Goal: Transaction & Acquisition: Purchase product/service

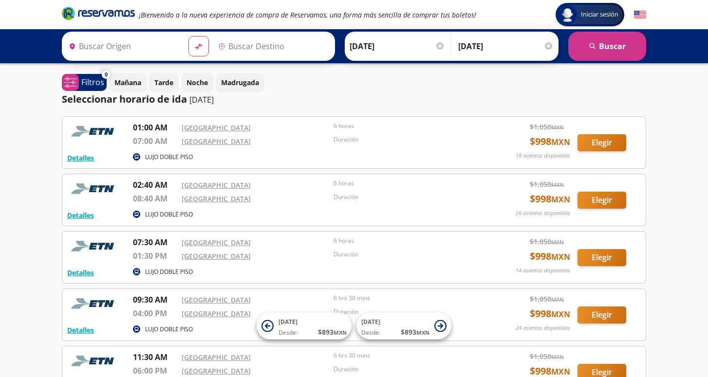
type input "[GEOGRAPHIC_DATA], [GEOGRAPHIC_DATA]"
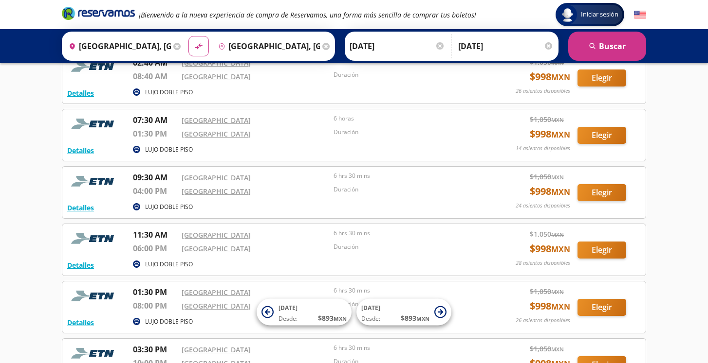
scroll to position [124, 0]
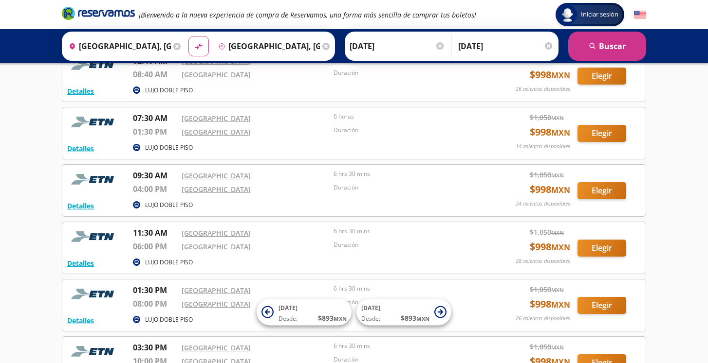
click at [446, 143] on div "LUJO DOBLE PISO" at bounding box center [306, 149] width 347 height 12
click at [601, 131] on button "Elegir" at bounding box center [601, 133] width 49 height 17
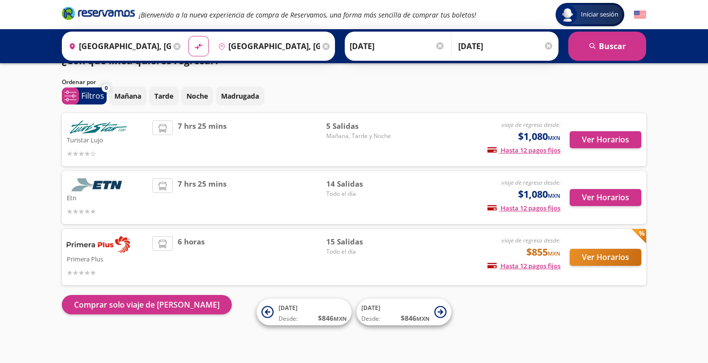
scroll to position [9, 0]
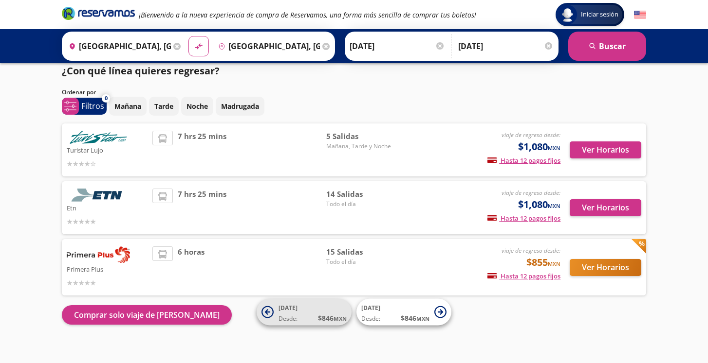
click at [267, 314] on icon at bounding box center [267, 311] width 5 height 5
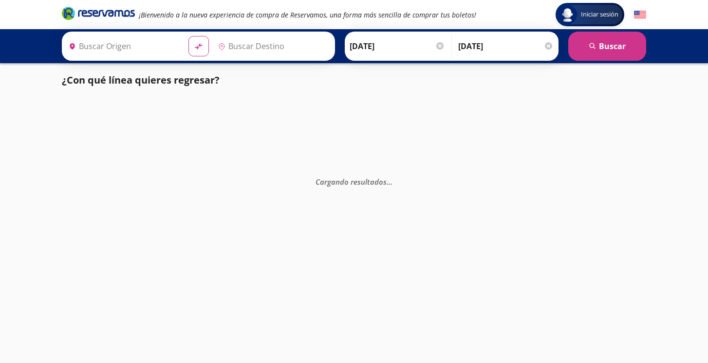
type input "[GEOGRAPHIC_DATA], [GEOGRAPHIC_DATA]"
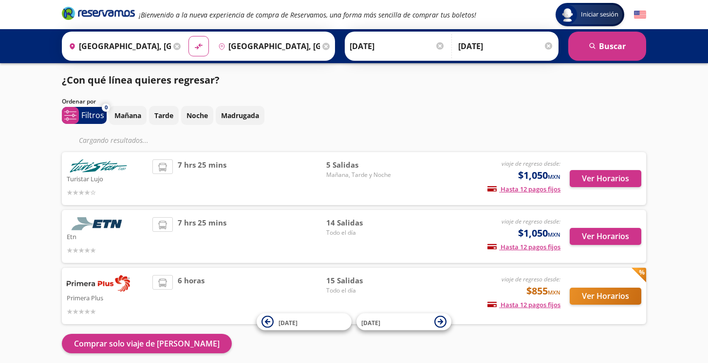
click at [493, 48] on input "[DATE]" at bounding box center [505, 46] width 95 height 24
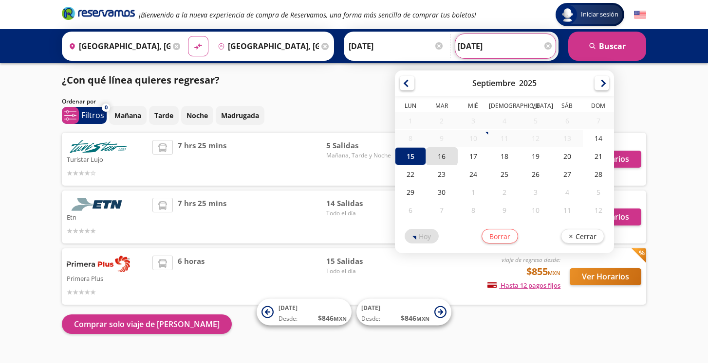
click at [457, 161] on div "16" at bounding box center [441, 156] width 31 height 18
type input "[DATE]"
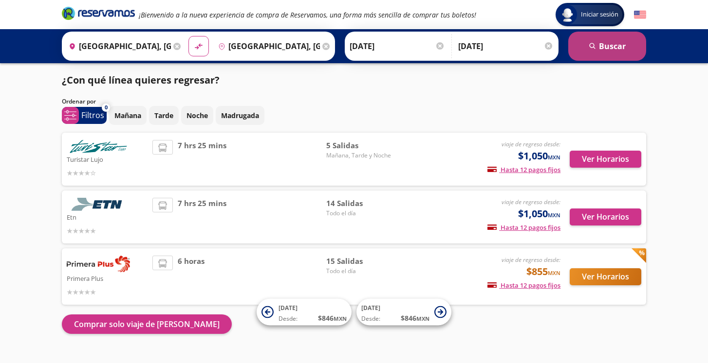
click at [604, 44] on button "search Buscar" at bounding box center [607, 46] width 78 height 29
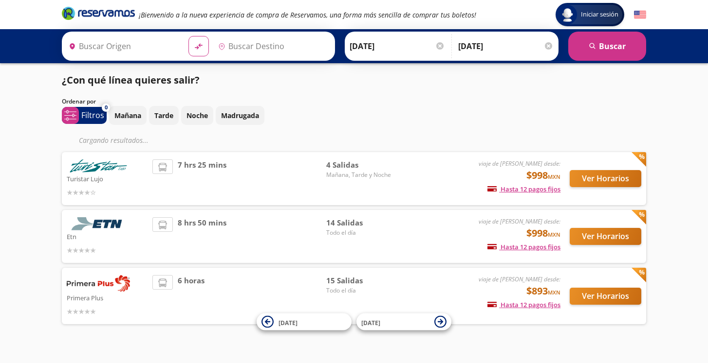
type input "[GEOGRAPHIC_DATA], [GEOGRAPHIC_DATA]"
click at [640, 14] on img at bounding box center [640, 15] width 12 height 12
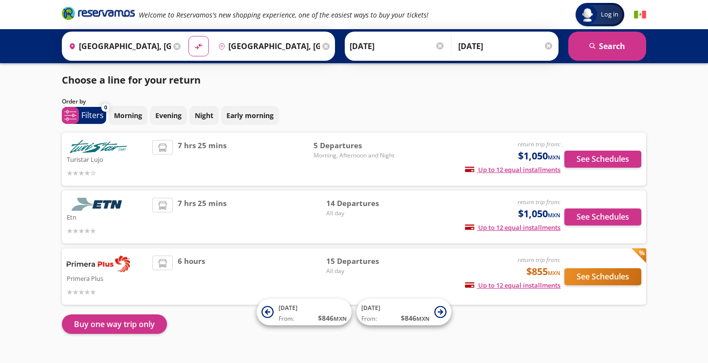
click at [507, 40] on input "[DATE]" at bounding box center [505, 46] width 95 height 24
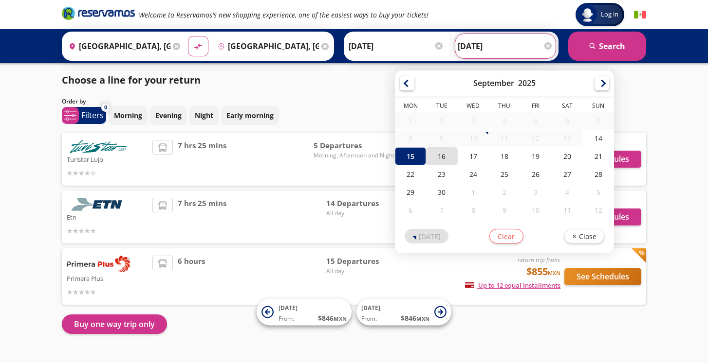
click at [457, 153] on div "16" at bounding box center [441, 156] width 31 height 18
type input "[DATE]"
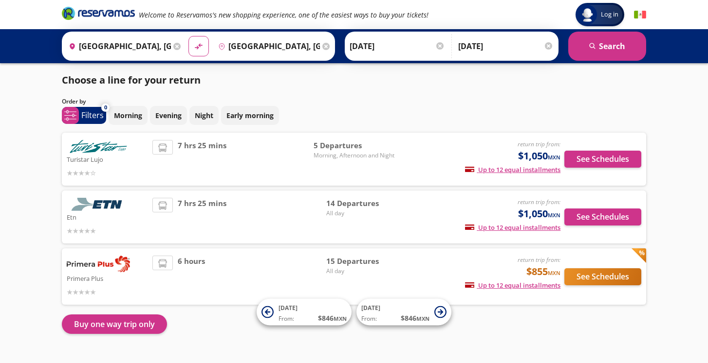
click at [549, 47] on div at bounding box center [547, 45] width 7 height 7
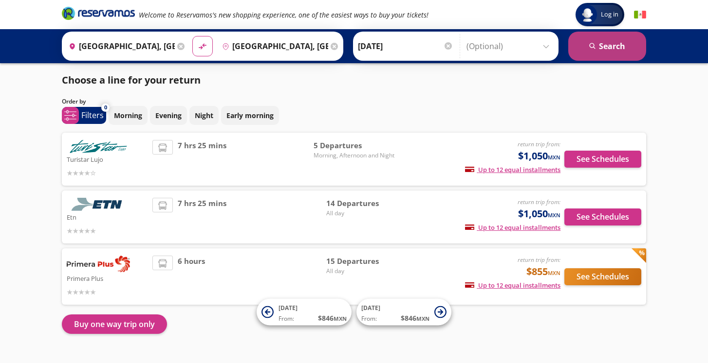
click at [599, 40] on button "search Search" at bounding box center [607, 46] width 78 height 29
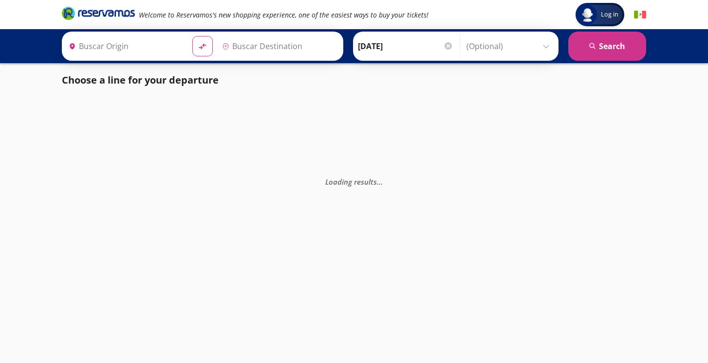
type input "[GEOGRAPHIC_DATA], [GEOGRAPHIC_DATA]"
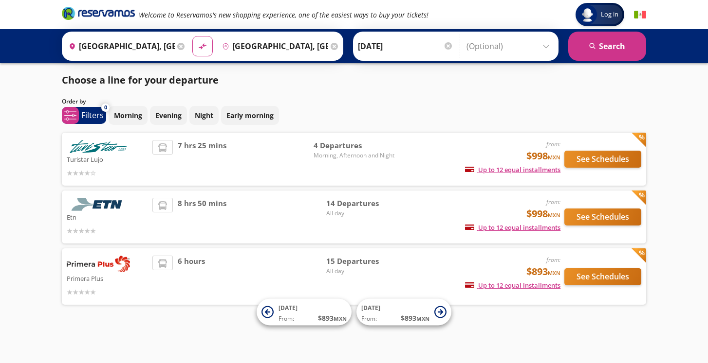
click at [295, 152] on div "7 hrs 25 mins" at bounding box center [232, 159] width 161 height 38
click at [604, 159] on button "See Schedules" at bounding box center [602, 159] width 77 height 17
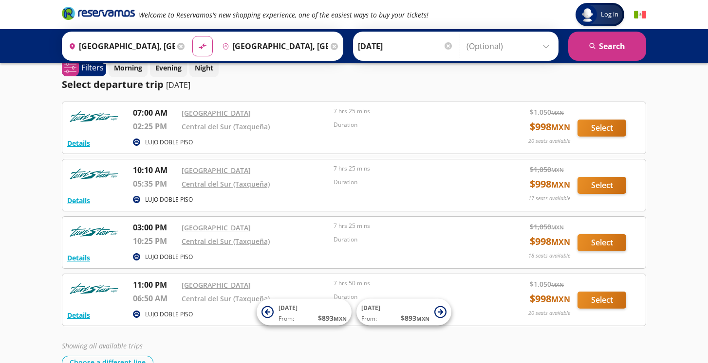
scroll to position [12, 0]
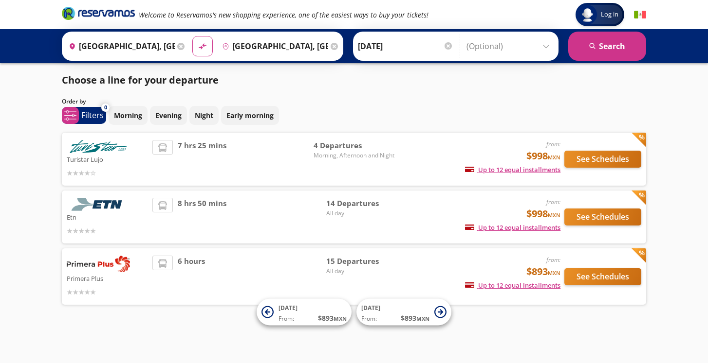
click at [612, 218] on button "See Schedules" at bounding box center [602, 217] width 77 height 17
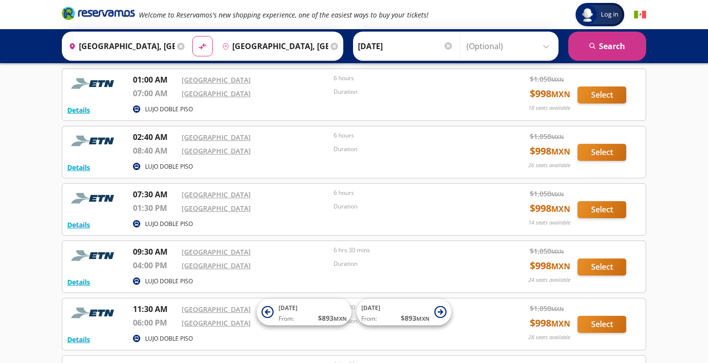
scroll to position [49, 0]
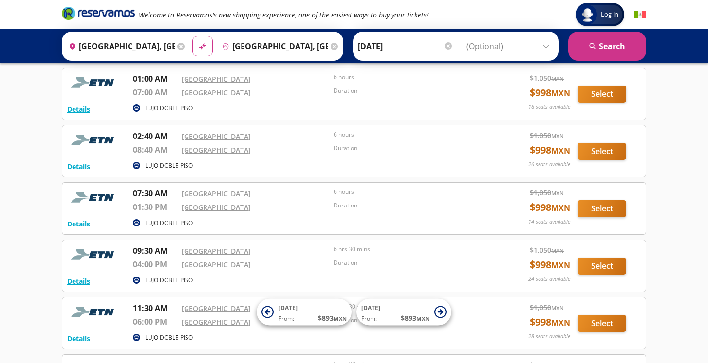
click at [595, 208] on button "Select" at bounding box center [601, 208] width 49 height 17
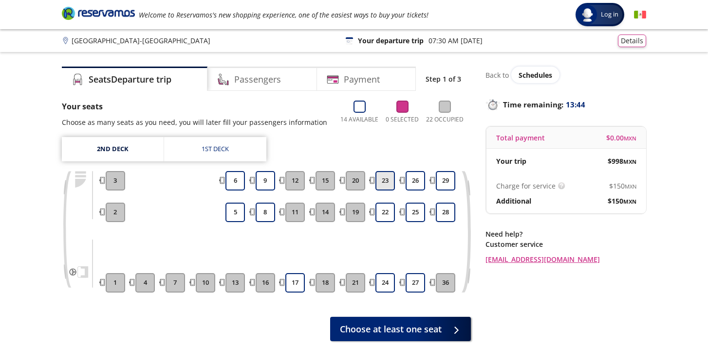
click at [388, 184] on button "23" at bounding box center [384, 180] width 19 height 19
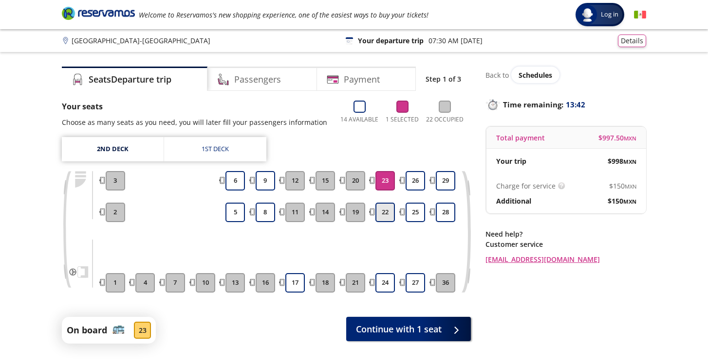
click at [385, 210] on button "22" at bounding box center [384, 212] width 19 height 19
click at [416, 212] on button "25" at bounding box center [414, 212] width 19 height 19
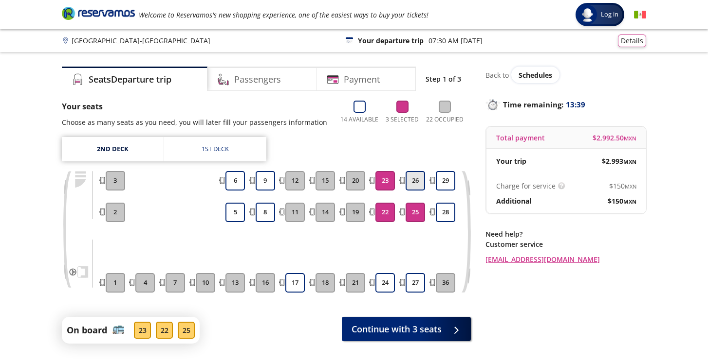
click at [417, 181] on button "26" at bounding box center [414, 180] width 19 height 19
click at [387, 278] on button "24" at bounding box center [384, 282] width 19 height 19
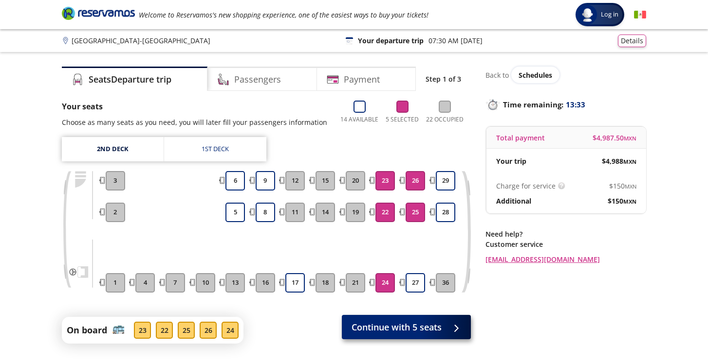
click at [426, 328] on span "Continue with 5 seats" at bounding box center [396, 327] width 90 height 13
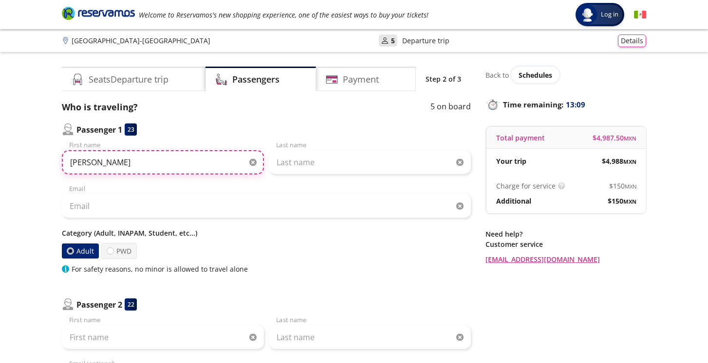
type input "[PERSON_NAME]"
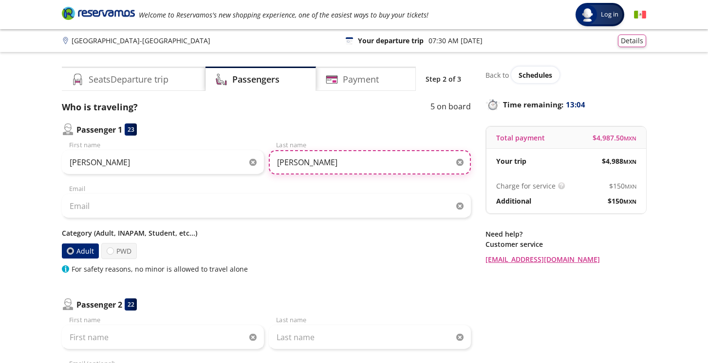
type input "[PERSON_NAME]"
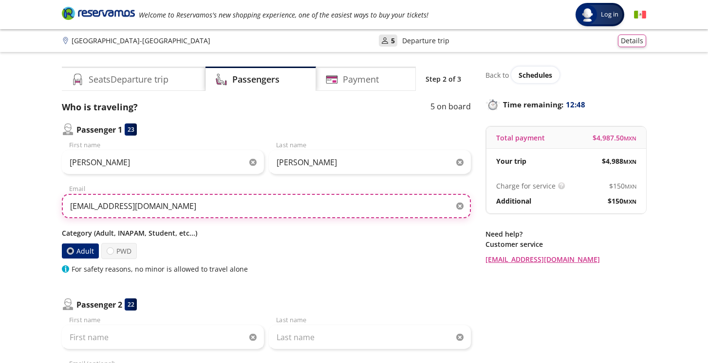
click at [176, 203] on input "[EMAIL_ADDRESS][DOMAIN_NAME]" at bounding box center [266, 206] width 409 height 24
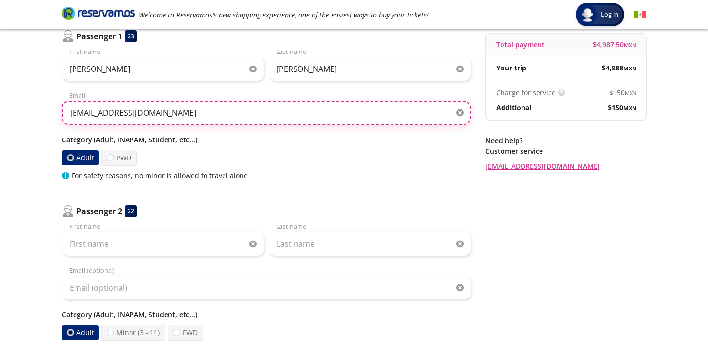
scroll to position [98, 0]
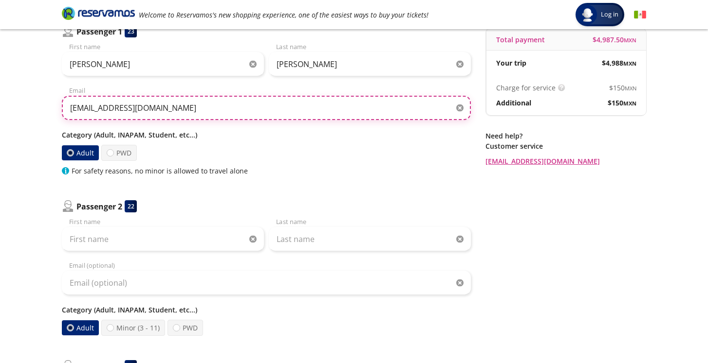
type input "[EMAIL_ADDRESS][DOMAIN_NAME]"
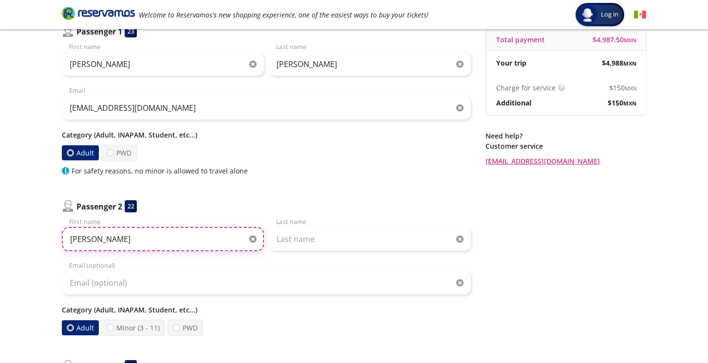
type input "[PERSON_NAME]"
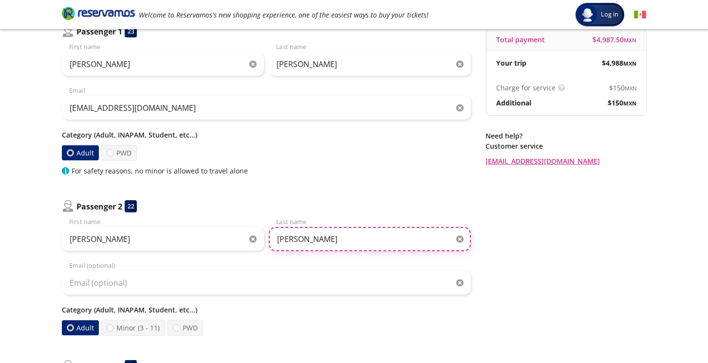
type input "[PERSON_NAME]"
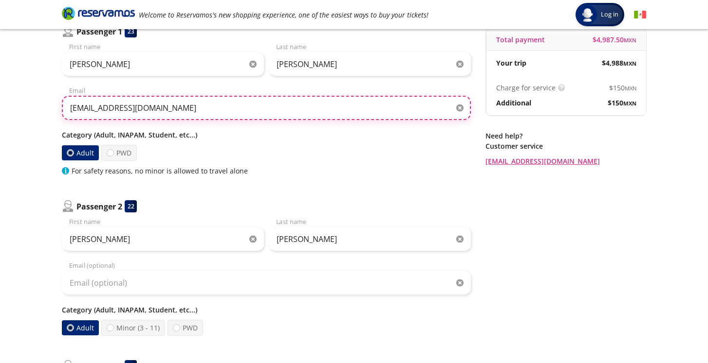
click at [171, 109] on input "[EMAIL_ADDRESS][DOMAIN_NAME]" at bounding box center [266, 108] width 409 height 24
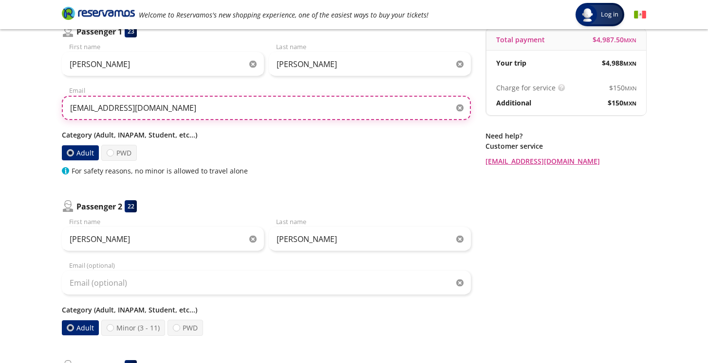
click at [171, 109] on input "[EMAIL_ADDRESS][DOMAIN_NAME]" at bounding box center [266, 108] width 409 height 24
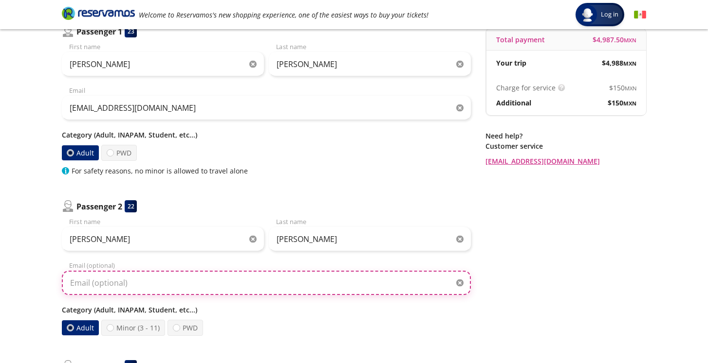
click at [181, 284] on input "Email (optional)" at bounding box center [266, 283] width 409 height 24
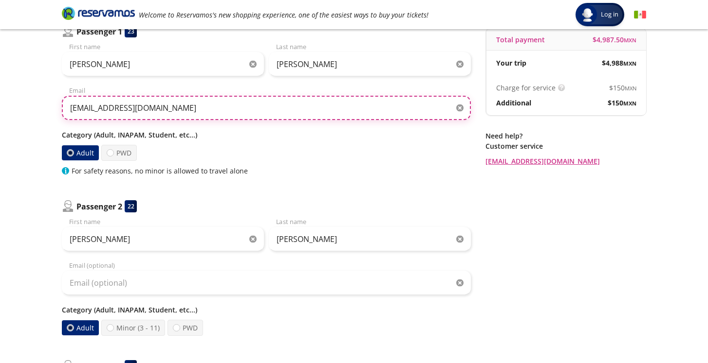
drag, startPoint x: 177, startPoint y: 111, endPoint x: 67, endPoint y: 105, distance: 109.6
click at [67, 105] on input "[EMAIL_ADDRESS][DOMAIN_NAME]" at bounding box center [266, 108] width 409 height 24
click at [82, 108] on input "[EMAIL_ADDRESS][DOMAIN_NAME]" at bounding box center [266, 108] width 409 height 24
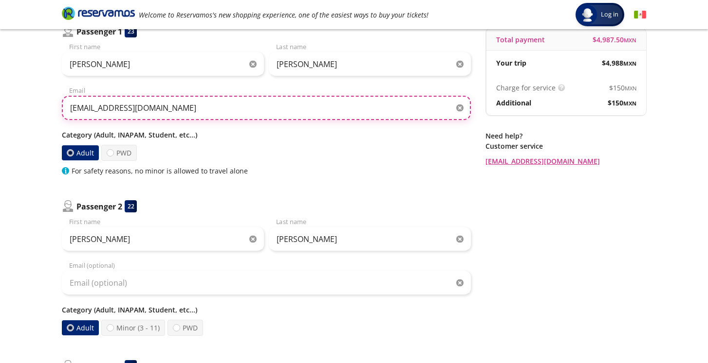
click at [82, 108] on input "[EMAIL_ADDRESS][DOMAIN_NAME]" at bounding box center [266, 108] width 409 height 24
type input "c"
type input "[EMAIL_ADDRESS][DOMAIN_NAME]"
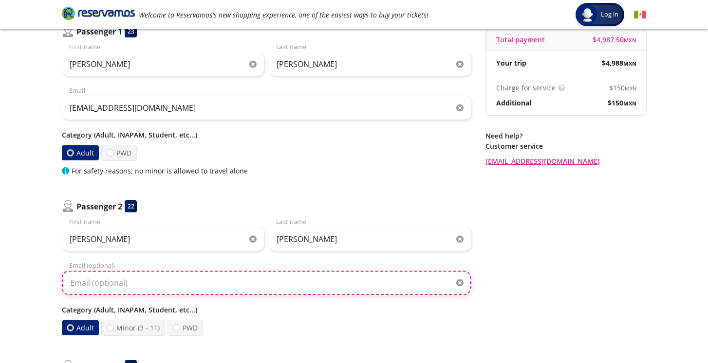
click at [123, 272] on input "Email (optional)" at bounding box center [266, 283] width 409 height 24
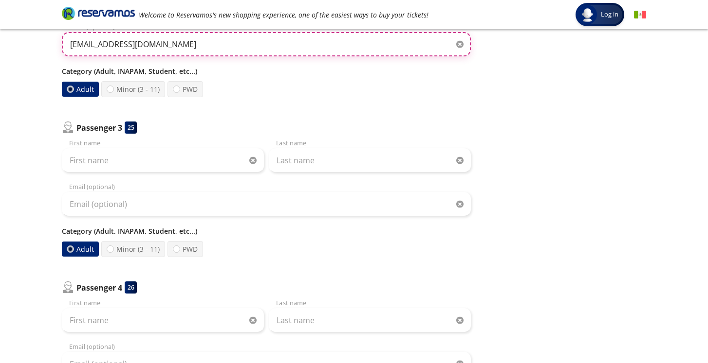
scroll to position [345, 0]
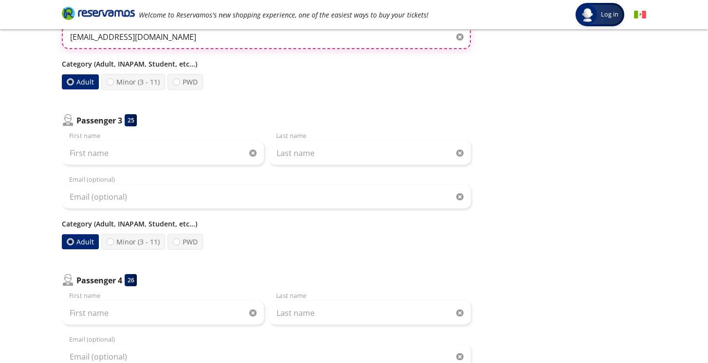
type input "[EMAIL_ADDRESS][DOMAIN_NAME]"
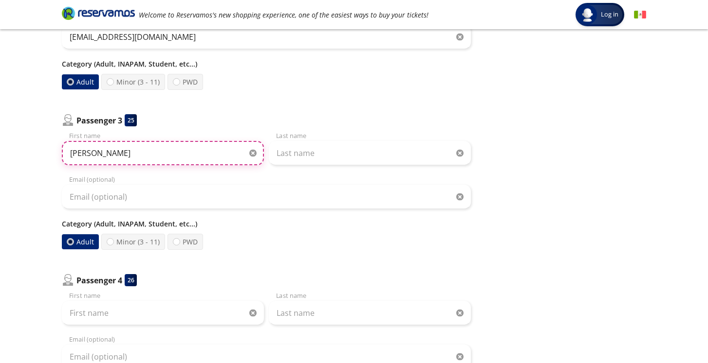
type input "[PERSON_NAME]"
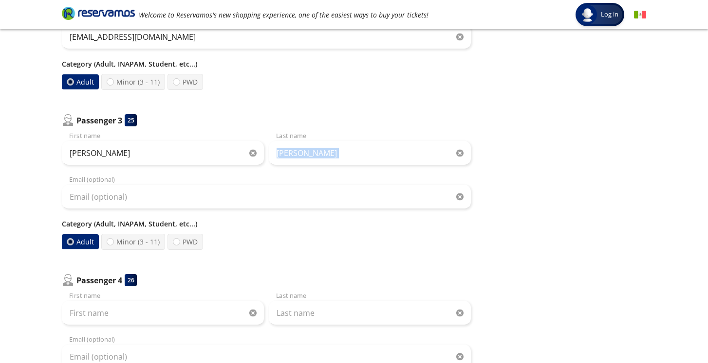
click at [305, 166] on div "[PERSON_NAME] First name [PERSON_NAME] Last name Email (optional) Category (Adu…" at bounding box center [266, 190] width 409 height 119
click at [384, 168] on div "[PERSON_NAME] First name [PERSON_NAME] Last name Email (optional) Category (Adu…" at bounding box center [266, 190] width 409 height 119
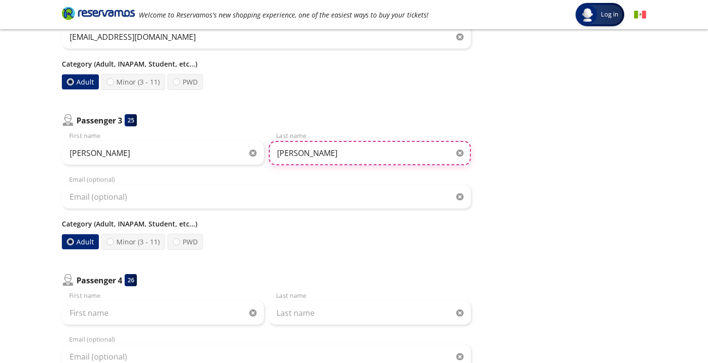
click at [324, 157] on input "[PERSON_NAME]" at bounding box center [370, 153] width 202 height 24
type input "g"
type input "[PERSON_NAME]"
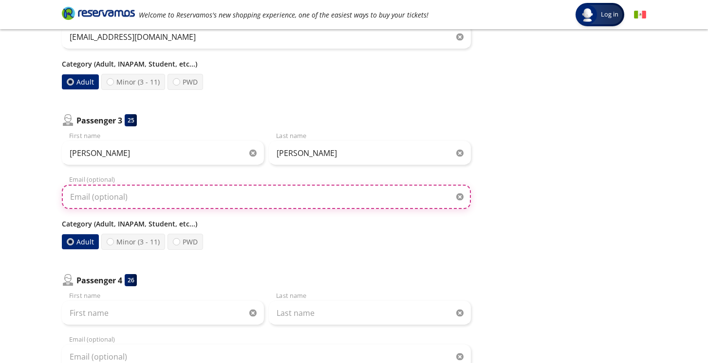
type input "k"
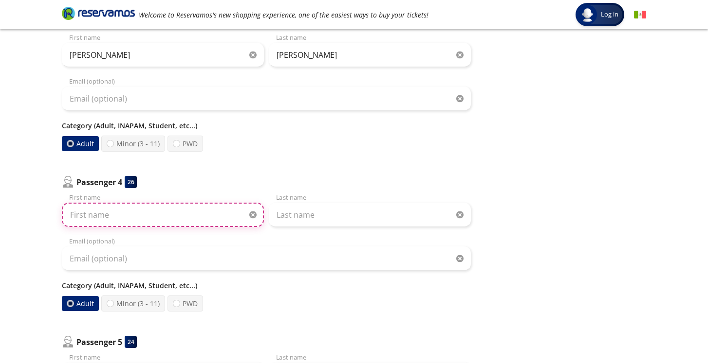
scroll to position [452, 0]
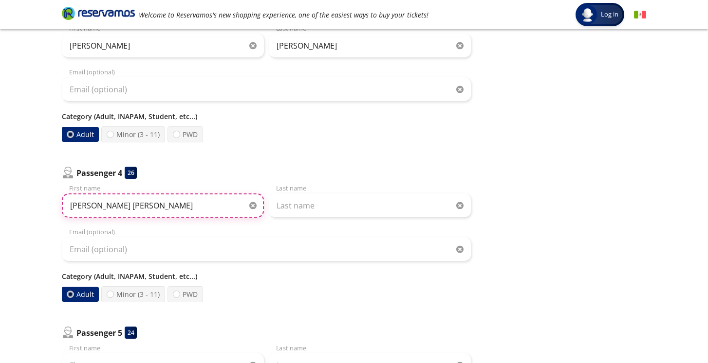
type input "[PERSON_NAME] [PERSON_NAME]"
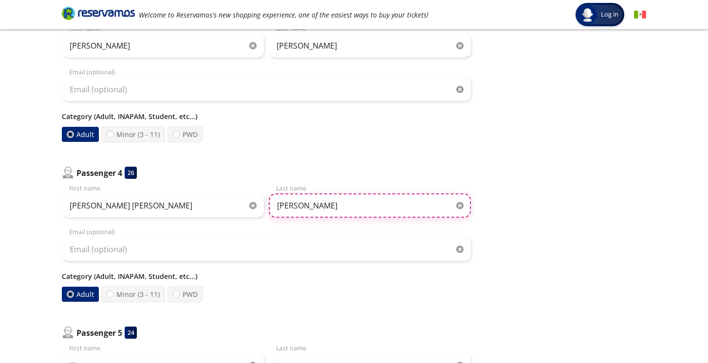
type input "[PERSON_NAME]"
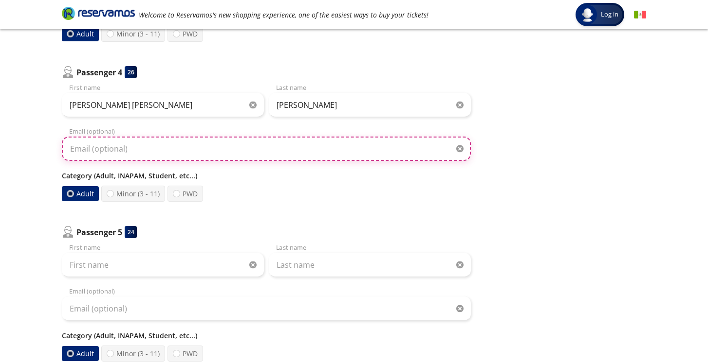
scroll to position [554, 0]
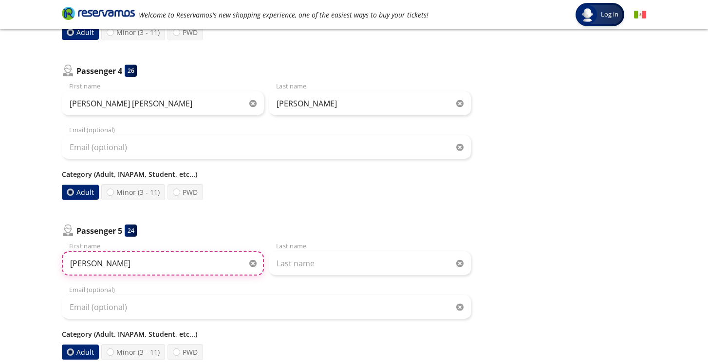
type input "[PERSON_NAME]"
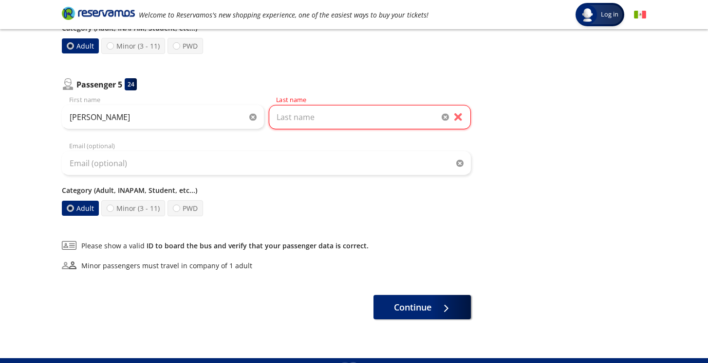
scroll to position [713, 0]
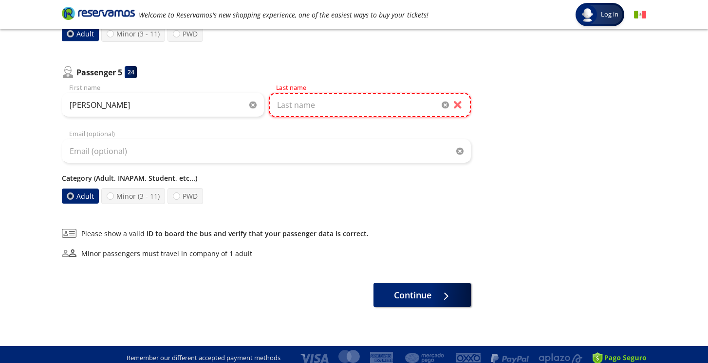
click at [306, 105] on input "Last name" at bounding box center [370, 105] width 202 height 24
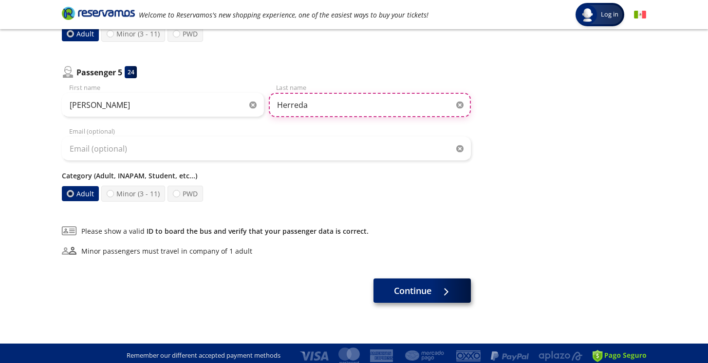
type input "Herreda"
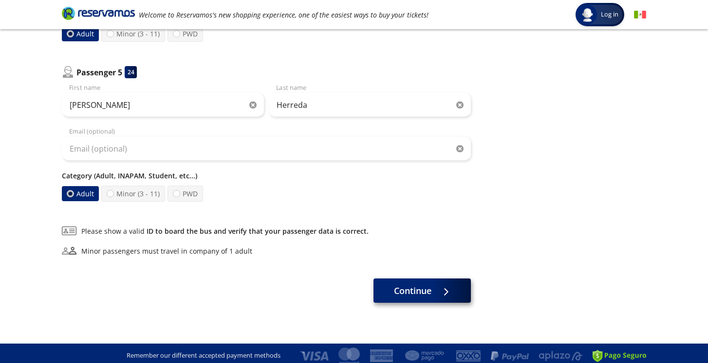
click at [409, 291] on span "Continue" at bounding box center [412, 291] width 37 height 13
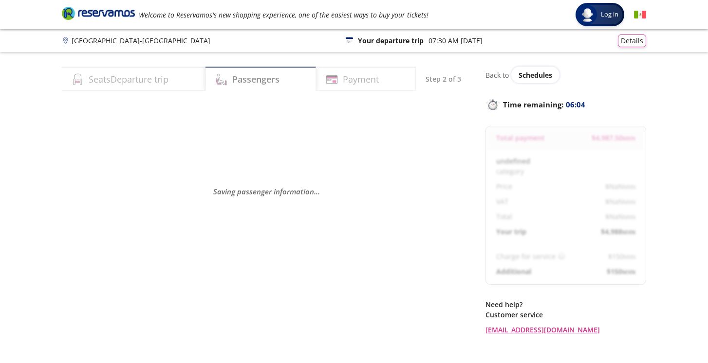
select select "MX"
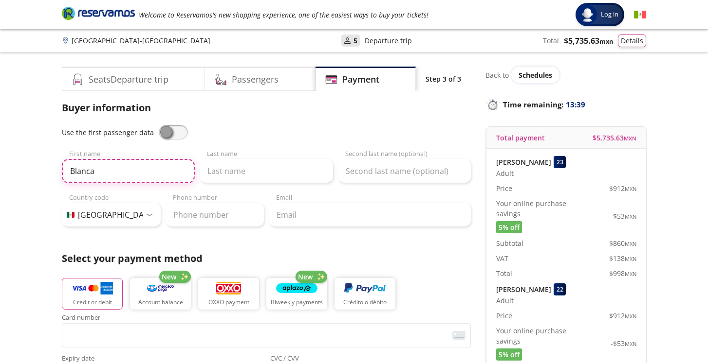
type input "Blanca"
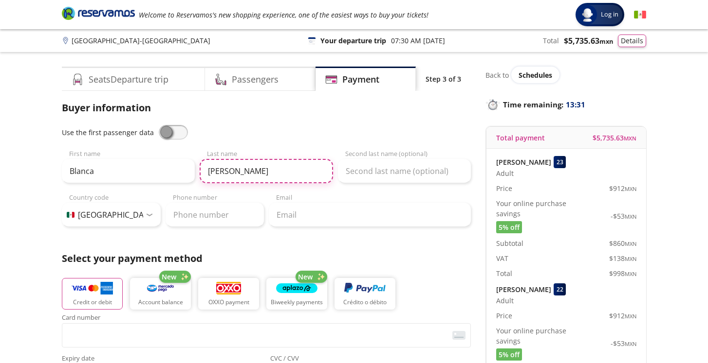
type input "[PERSON_NAME]"
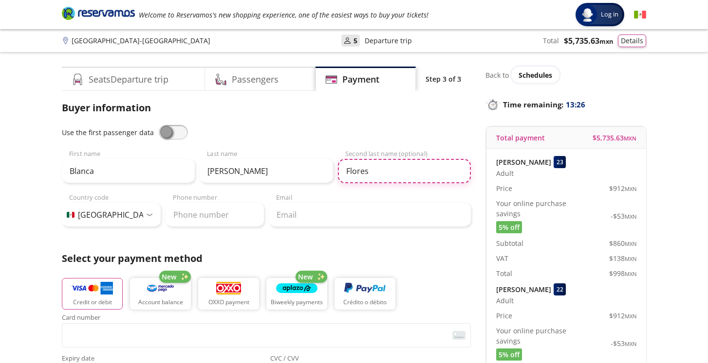
type input "Flores"
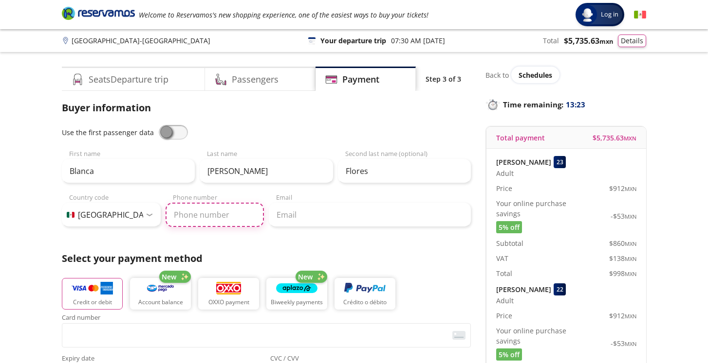
type input "[PHONE_NUMBER]"
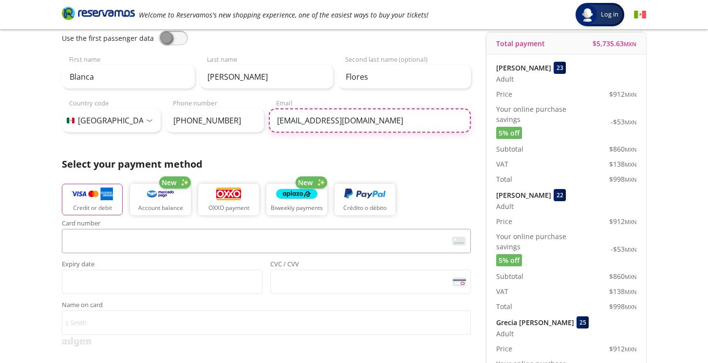
scroll to position [94, 0]
type input "[EMAIL_ADDRESS][DOMAIN_NAME]"
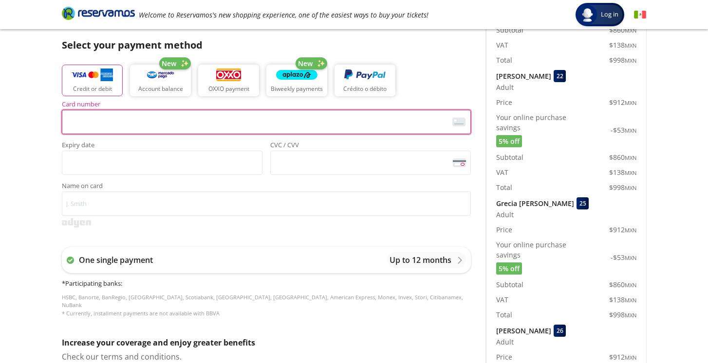
scroll to position [203, 0]
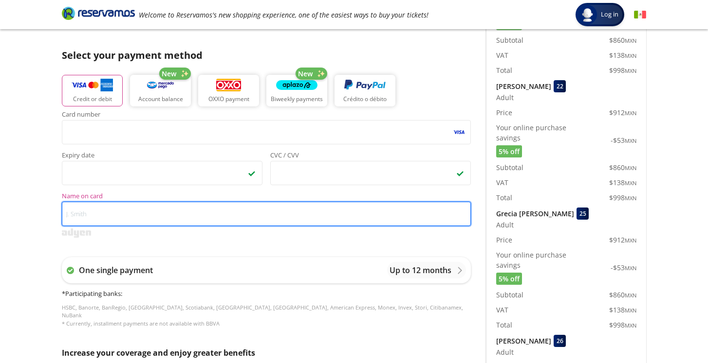
click at [135, 212] on input "Name on card" at bounding box center [266, 214] width 409 height 24
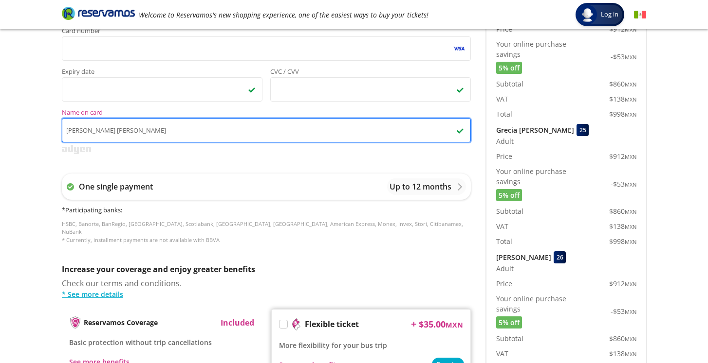
scroll to position [279, 0]
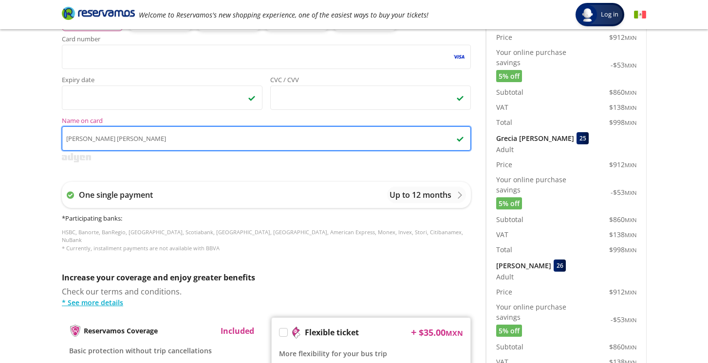
type input "[PERSON_NAME] [PERSON_NAME]"
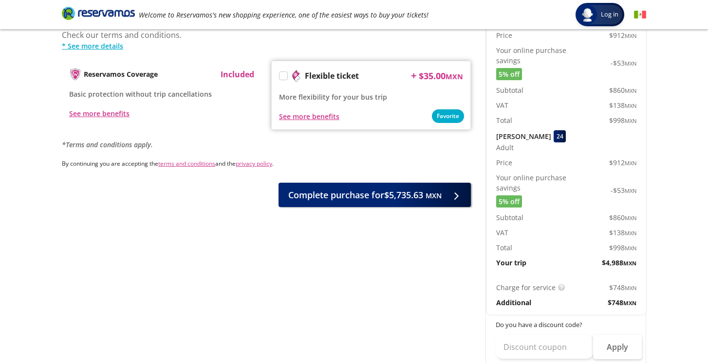
scroll to position [514, 0]
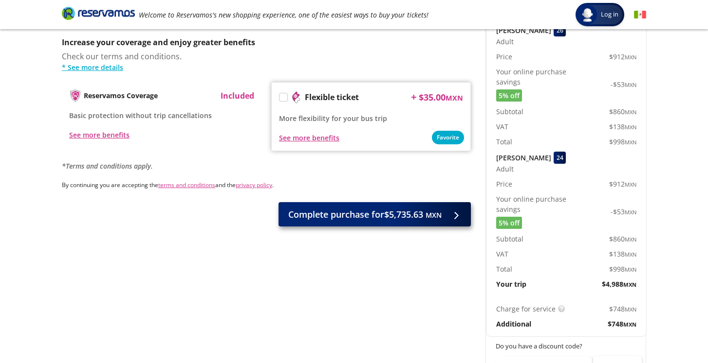
click at [363, 208] on span "Complete purchase for $5,735.63 MXN" at bounding box center [364, 214] width 153 height 13
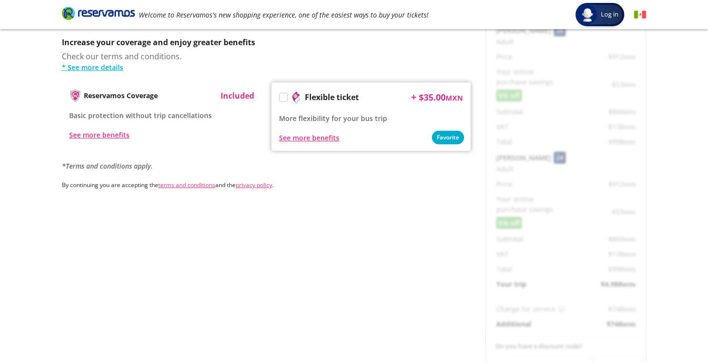
scroll to position [0, 0]
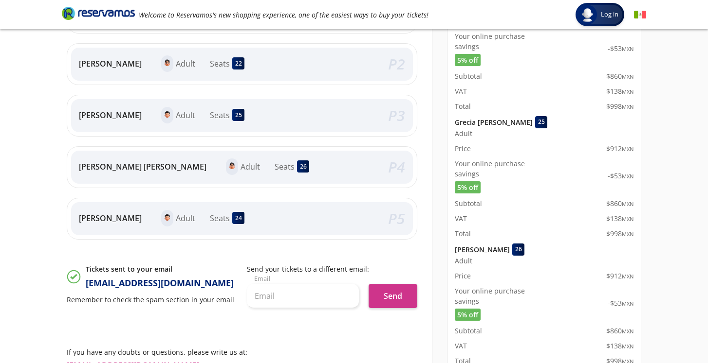
scroll to position [306, 0]
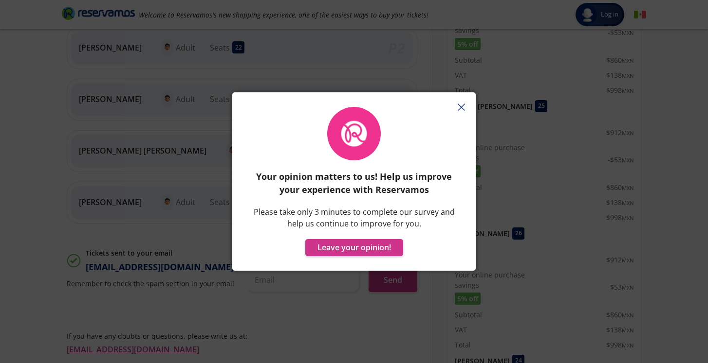
click at [464, 106] on icon "button" at bounding box center [460, 107] width 7 height 7
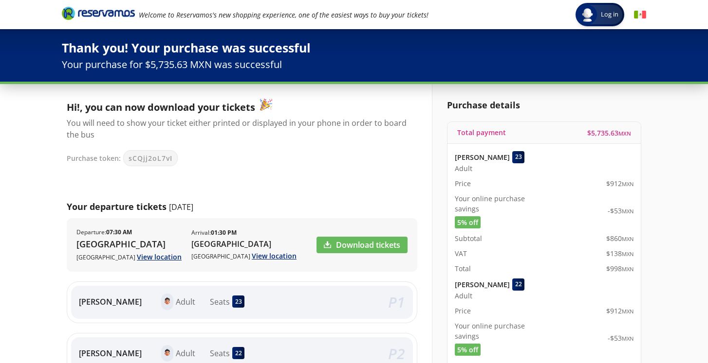
scroll to position [0, 0]
